Goal: Task Accomplishment & Management: Use online tool/utility

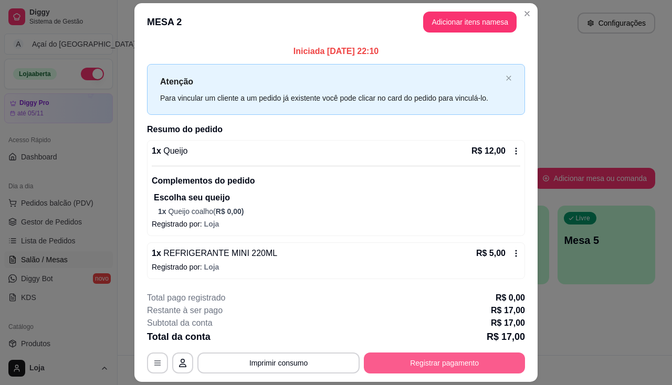
click at [408, 364] on button "Registrar pagamento" at bounding box center [444, 363] width 161 height 21
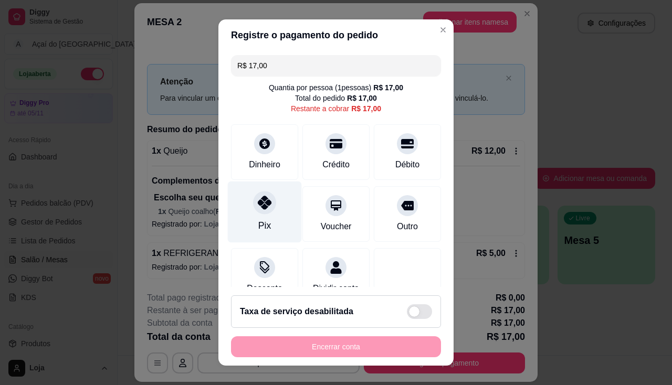
click at [262, 216] on div "Pix" at bounding box center [265, 211] width 74 height 61
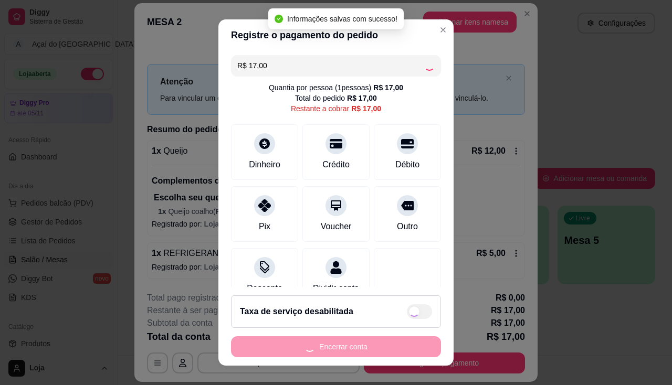
type input "R$ 0,00"
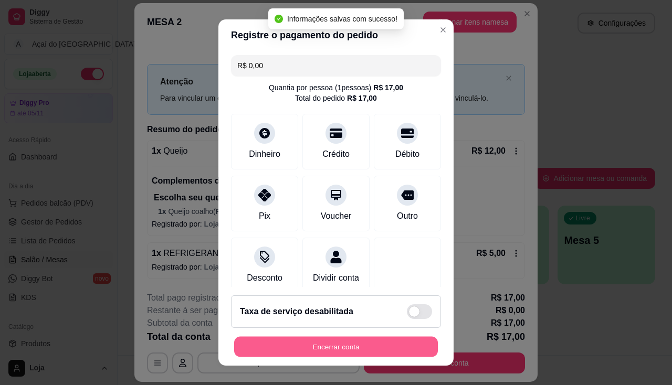
click at [331, 345] on button "Encerrar conta" at bounding box center [336, 347] width 204 height 20
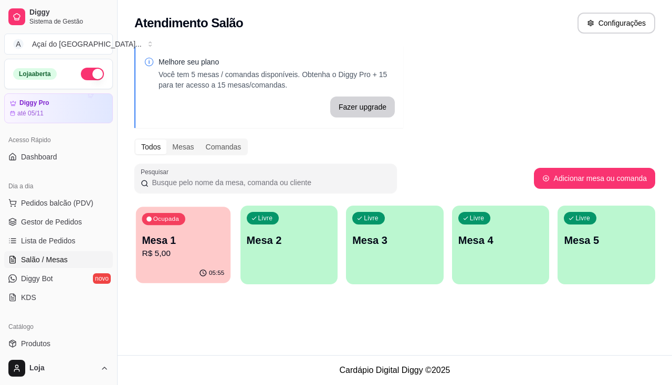
click at [220, 244] on p "Mesa 1" at bounding box center [183, 241] width 82 height 14
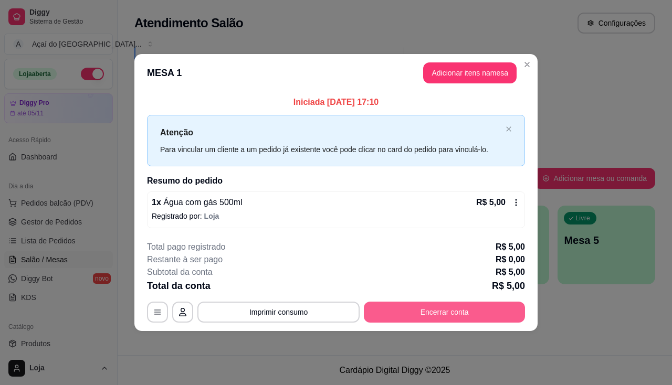
click at [400, 310] on button "Encerrar conta" at bounding box center [444, 312] width 161 height 21
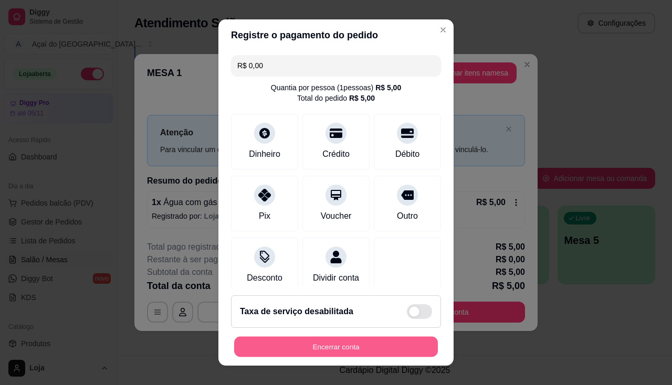
click at [358, 352] on button "Encerrar conta" at bounding box center [336, 347] width 204 height 20
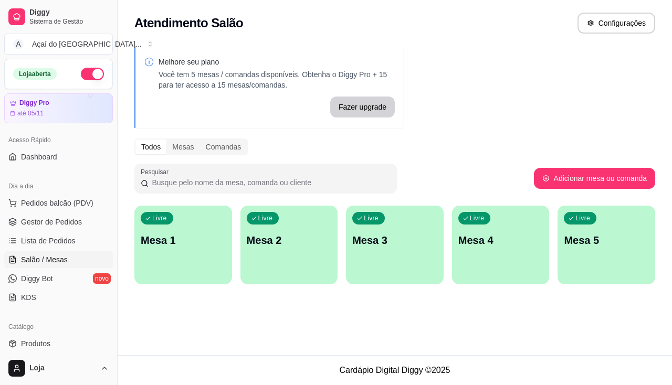
click at [206, 259] on div "Livre Mesa 1" at bounding box center [183, 239] width 98 height 66
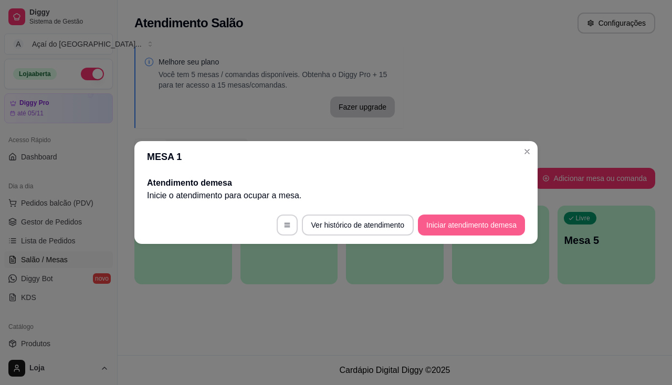
click at [477, 219] on button "Iniciar atendimento de mesa" at bounding box center [471, 225] width 107 height 21
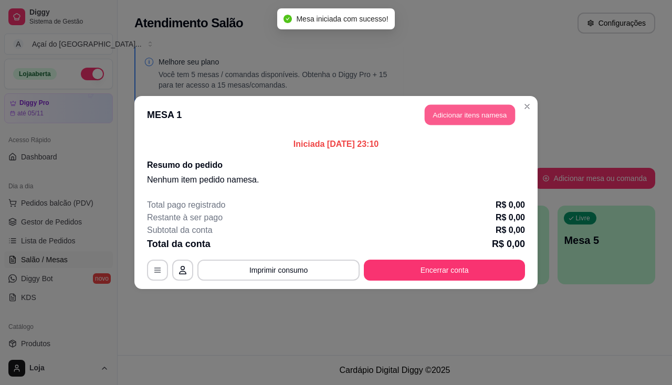
click at [482, 124] on button "Adicionar itens na mesa" at bounding box center [470, 115] width 90 height 20
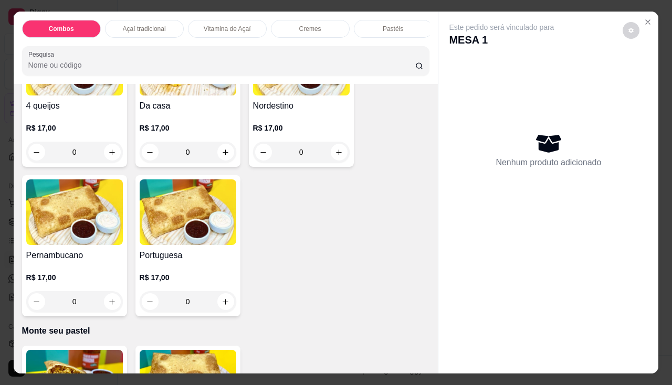
scroll to position [2047, 0]
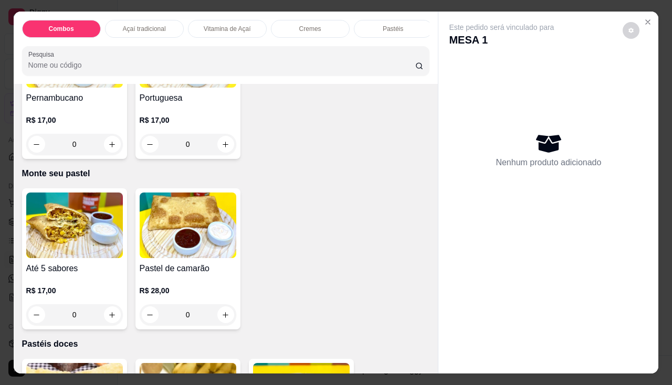
click at [92, 258] on img at bounding box center [74, 226] width 97 height 66
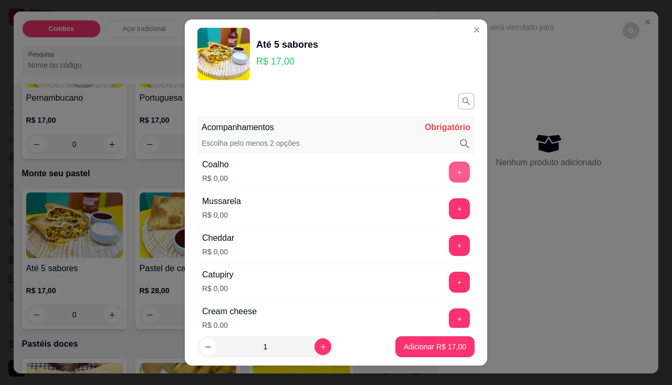
click at [449, 176] on button "+" at bounding box center [459, 172] width 21 height 21
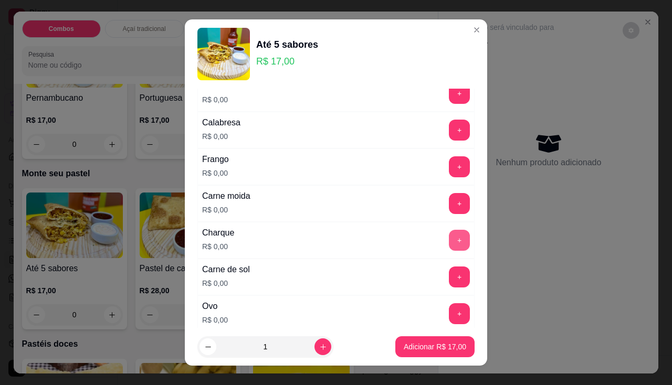
scroll to position [315, 0]
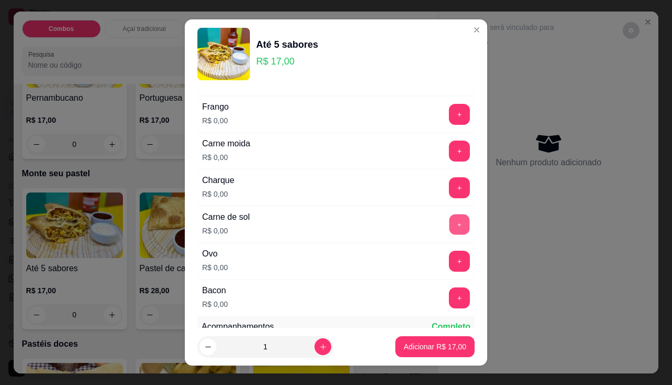
click at [449, 226] on button "+" at bounding box center [459, 224] width 20 height 20
click at [449, 114] on button "+" at bounding box center [459, 114] width 20 height 20
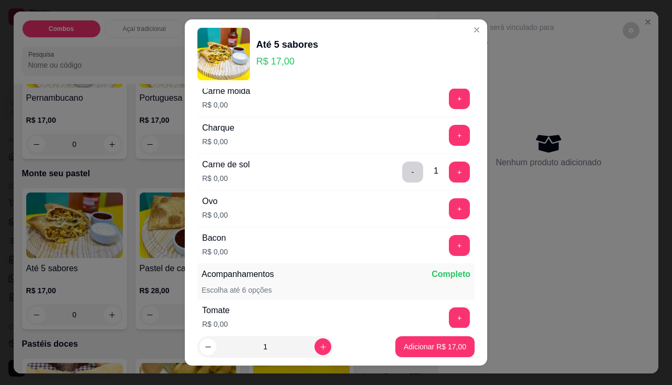
scroll to position [420, 0]
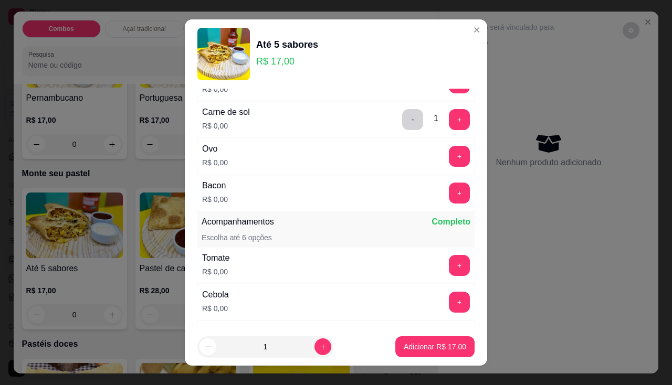
click at [434, 144] on div "Ovo R$ 0,00 +" at bounding box center [335, 156] width 277 height 37
click at [449, 159] on button "+" at bounding box center [459, 156] width 21 height 21
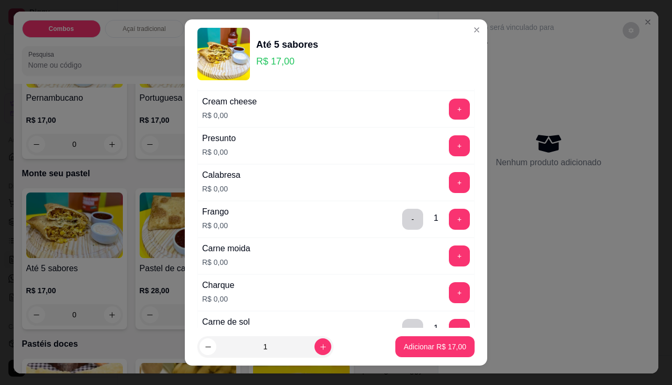
scroll to position [105, 0]
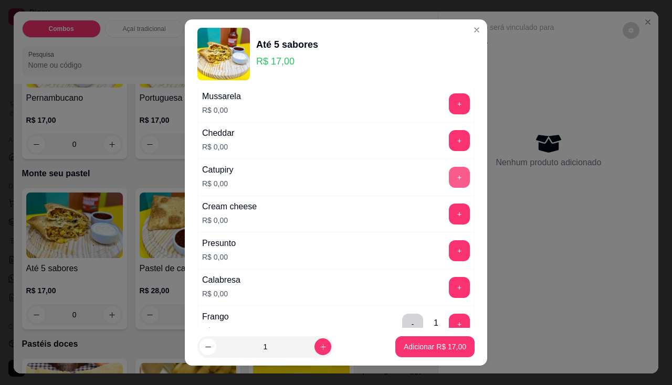
click at [449, 168] on button "+" at bounding box center [459, 177] width 21 height 21
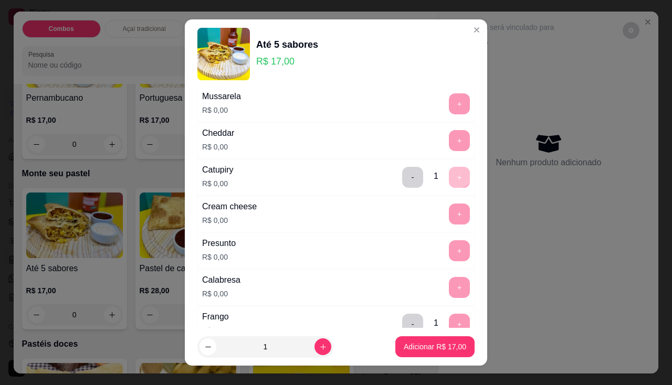
scroll to position [14, 0]
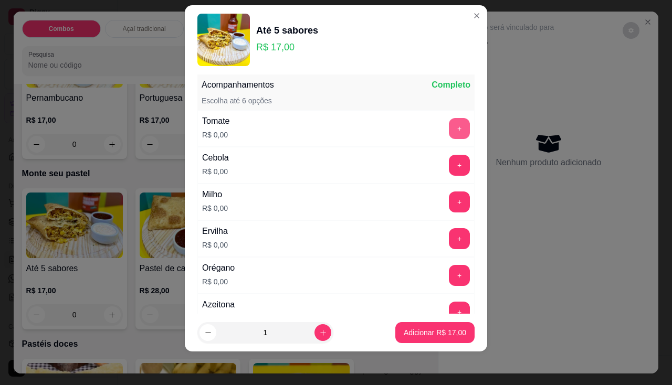
click at [449, 135] on button "+" at bounding box center [459, 128] width 21 height 21
click at [449, 205] on button "+" at bounding box center [459, 202] width 20 height 20
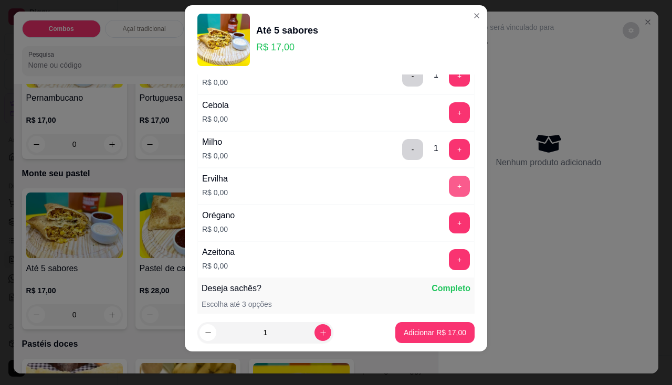
scroll to position [490, 0]
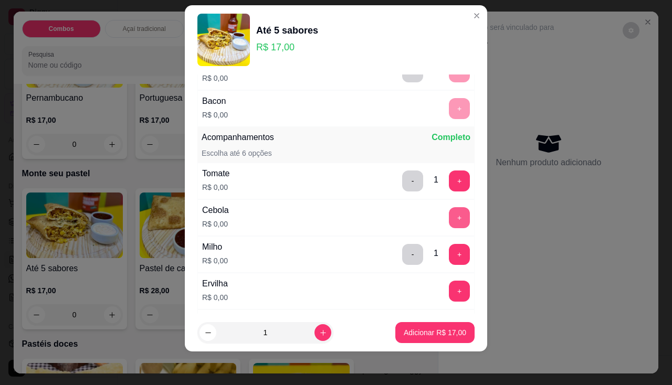
click at [449, 220] on button "+" at bounding box center [459, 217] width 21 height 21
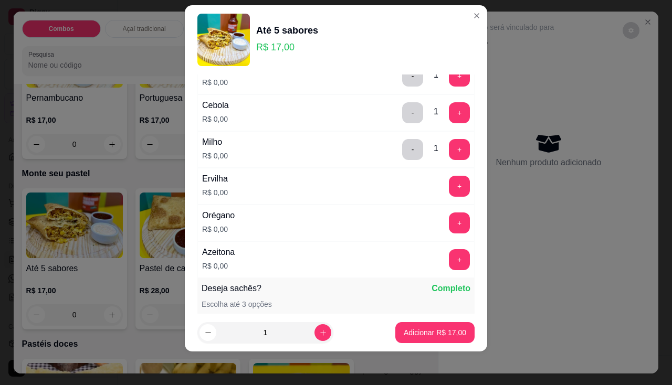
scroll to position [648, 0]
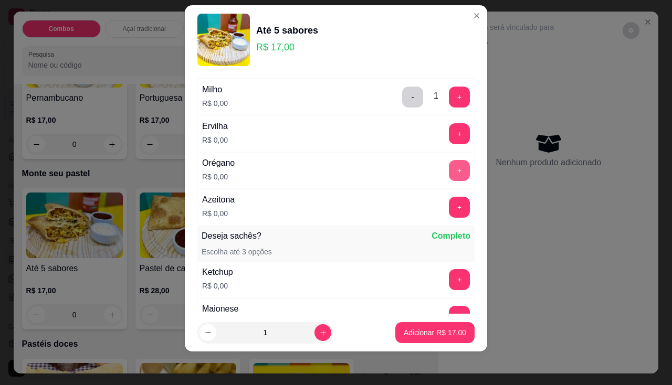
click at [449, 172] on button "+" at bounding box center [459, 170] width 21 height 21
click at [449, 205] on button "+" at bounding box center [459, 207] width 21 height 21
click at [434, 330] on p "Adicionar R$ 17,00" at bounding box center [435, 333] width 61 height 10
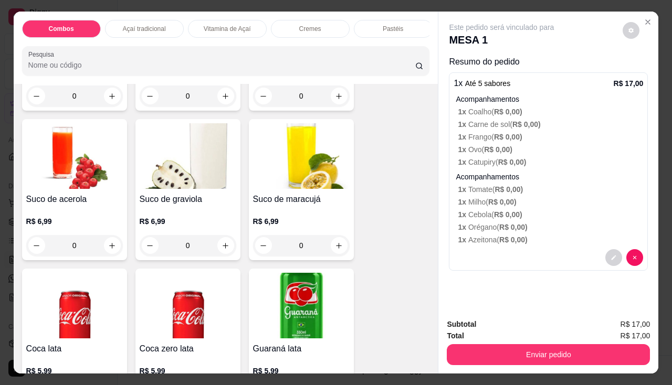
scroll to position [2887, 0]
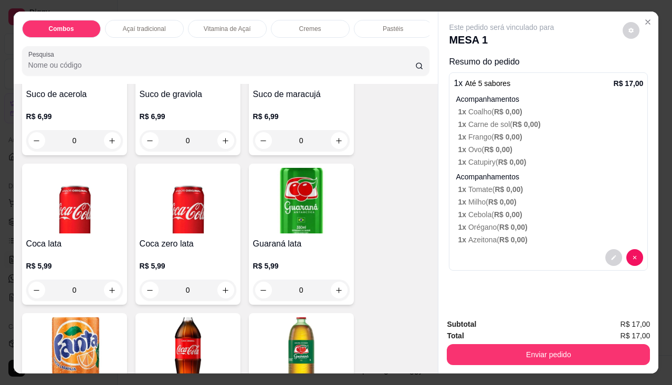
click at [195, 242] on h4 "Coca zero lata" at bounding box center [188, 244] width 97 height 13
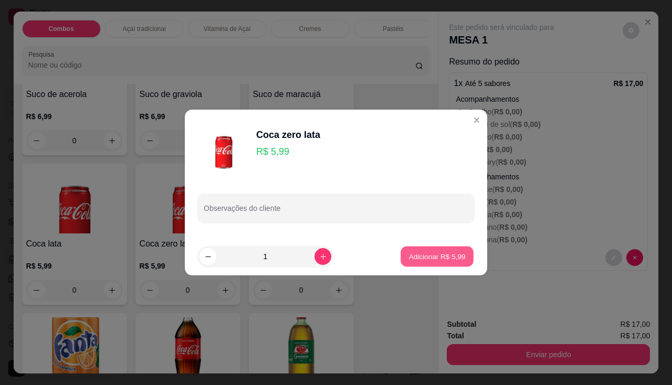
click at [408, 256] on p "Adicionar R$ 5,99" at bounding box center [436, 256] width 57 height 10
type input "1"
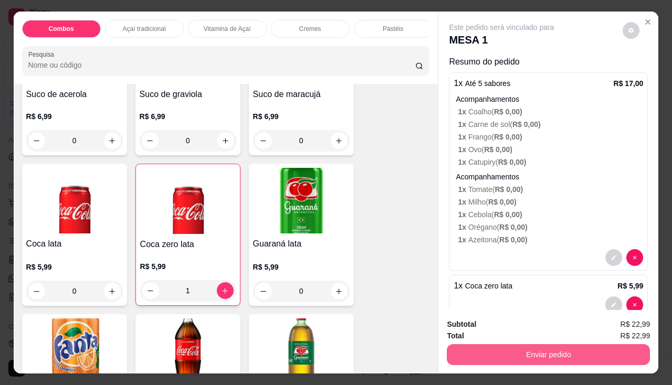
click at [477, 352] on button "Enviar pedido" at bounding box center [548, 354] width 203 height 21
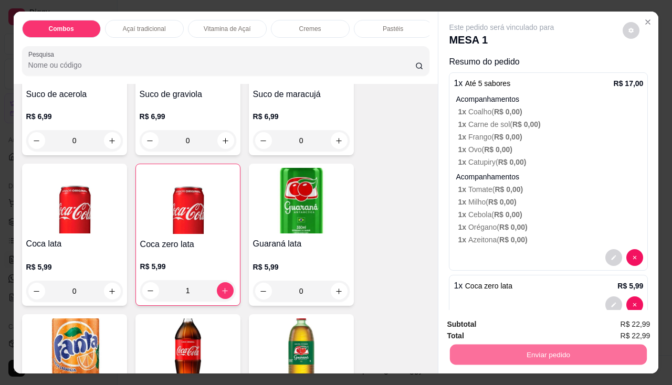
click at [599, 326] on button "Enviar pedido" at bounding box center [623, 324] width 58 height 19
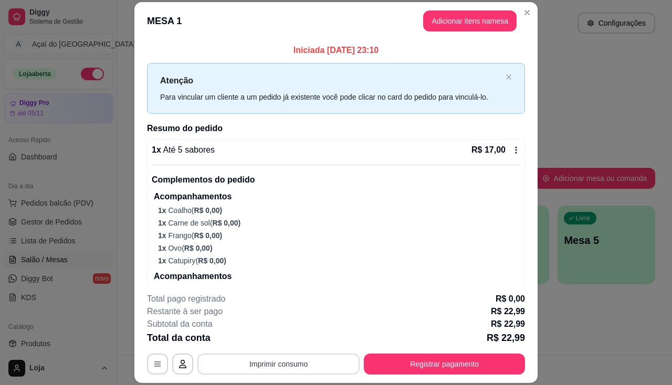
click at [324, 367] on button "Imprimir consumo" at bounding box center [278, 364] width 162 height 21
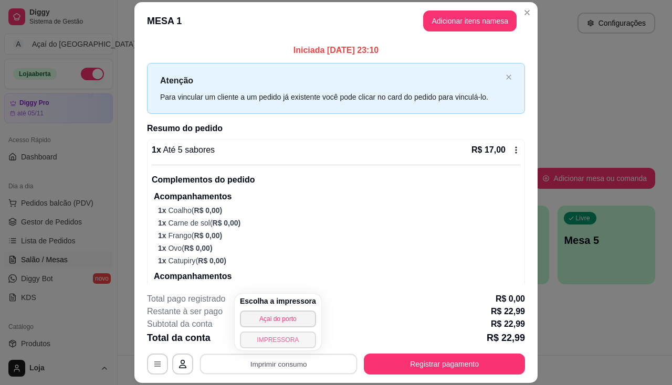
click at [294, 347] on button "IMPRESSORA" at bounding box center [278, 340] width 76 height 17
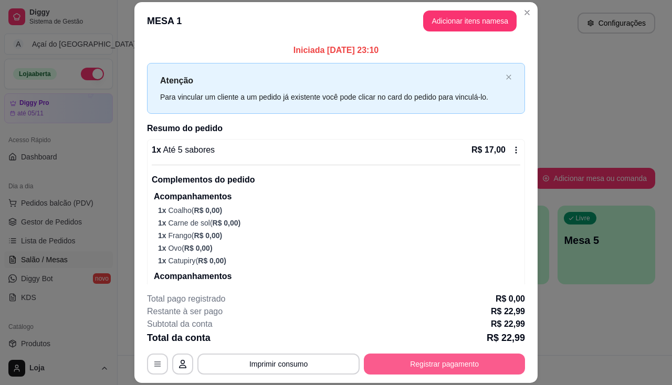
click at [410, 372] on button "Registrar pagamento" at bounding box center [444, 364] width 161 height 21
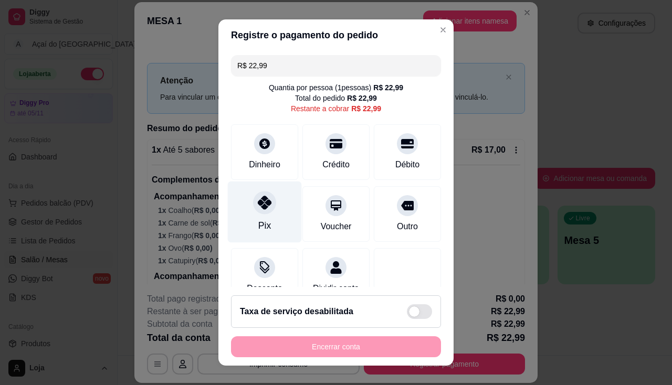
click at [260, 206] on icon at bounding box center [265, 203] width 14 height 14
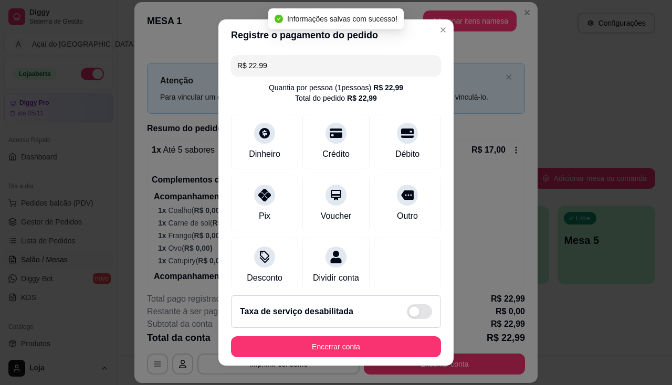
type input "R$ 0,00"
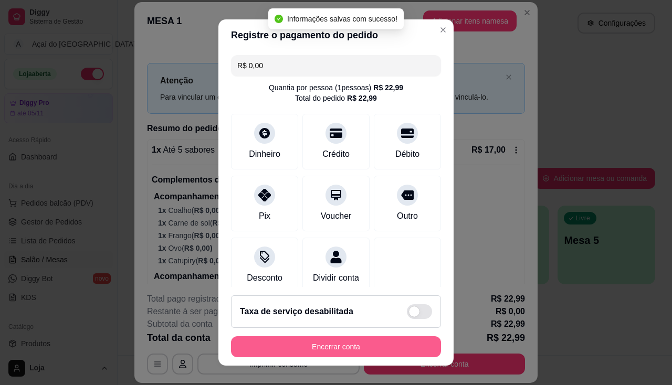
click at [294, 339] on button "Encerrar conta" at bounding box center [336, 346] width 210 height 21
